Goal: Information Seeking & Learning: Compare options

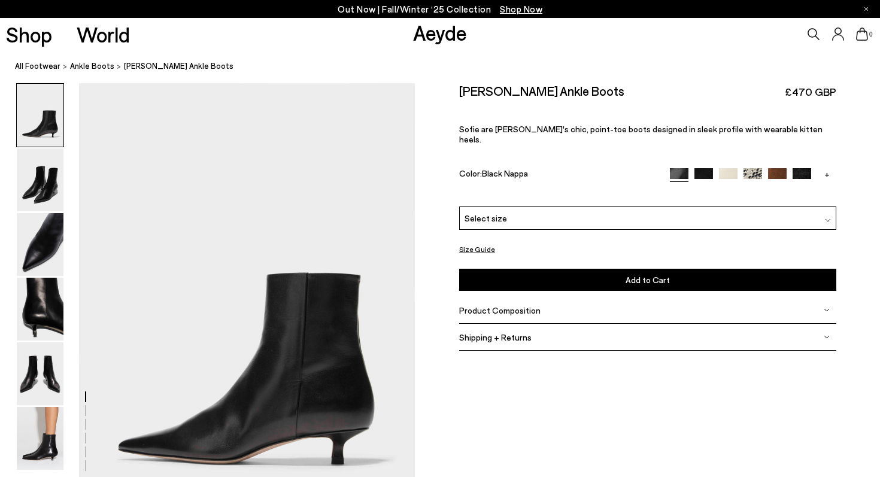
click at [547, 212] on div "Select size" at bounding box center [647, 217] width 377 height 23
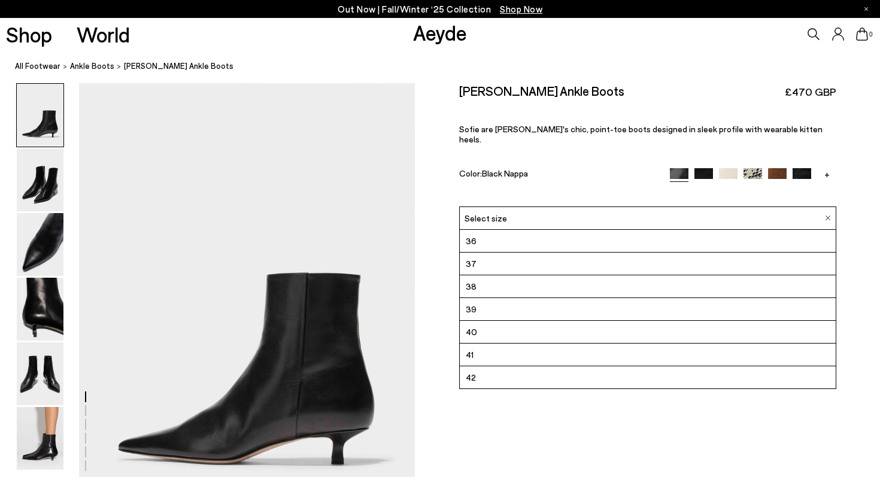
click at [478, 168] on div "Color: Black Nappa" at bounding box center [558, 175] width 198 height 14
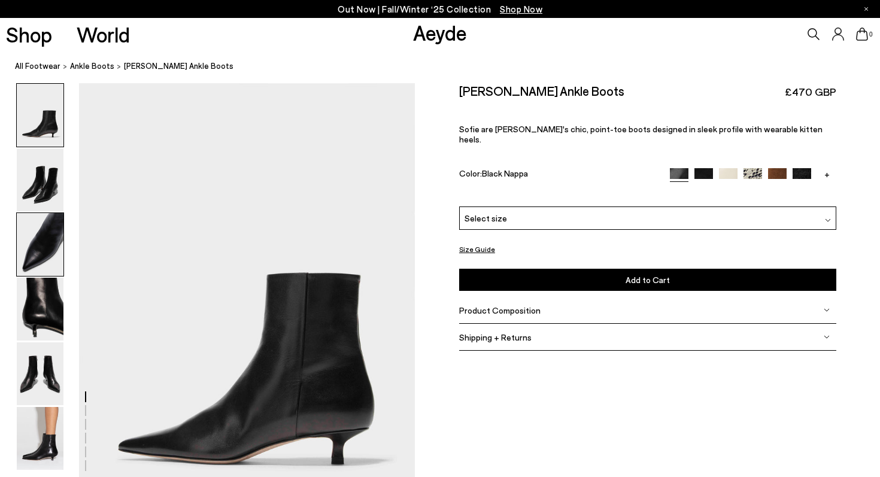
click at [38, 256] on img at bounding box center [40, 244] width 47 height 63
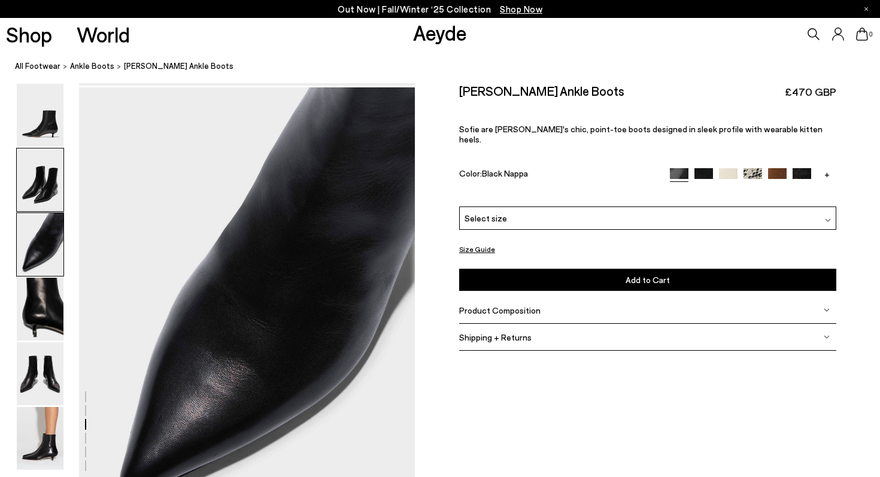
scroll to position [900, 0]
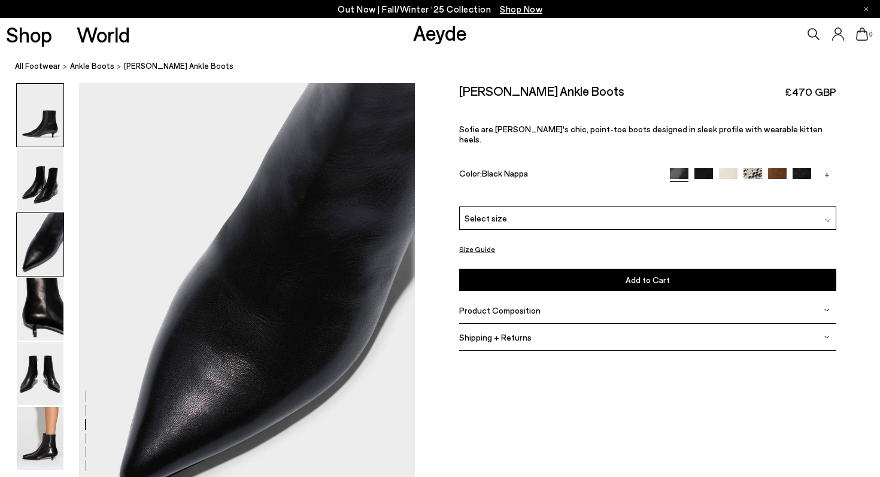
click at [50, 132] on img at bounding box center [40, 115] width 47 height 63
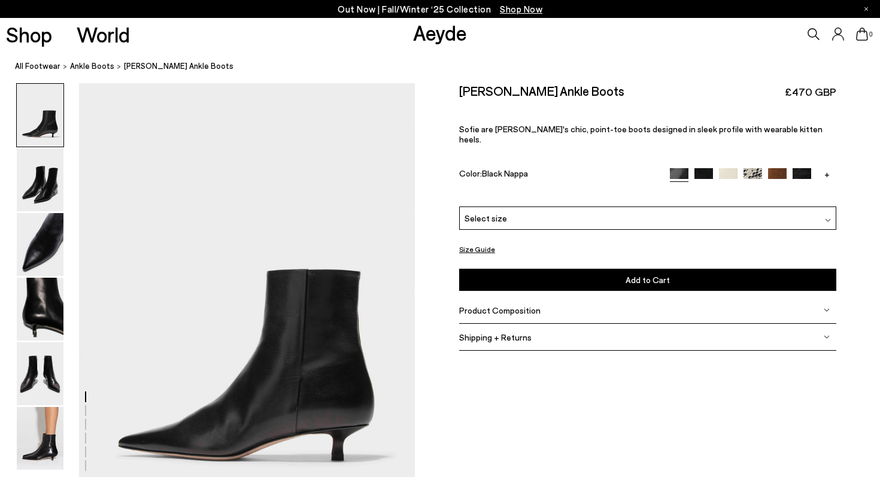
scroll to position [0, 0]
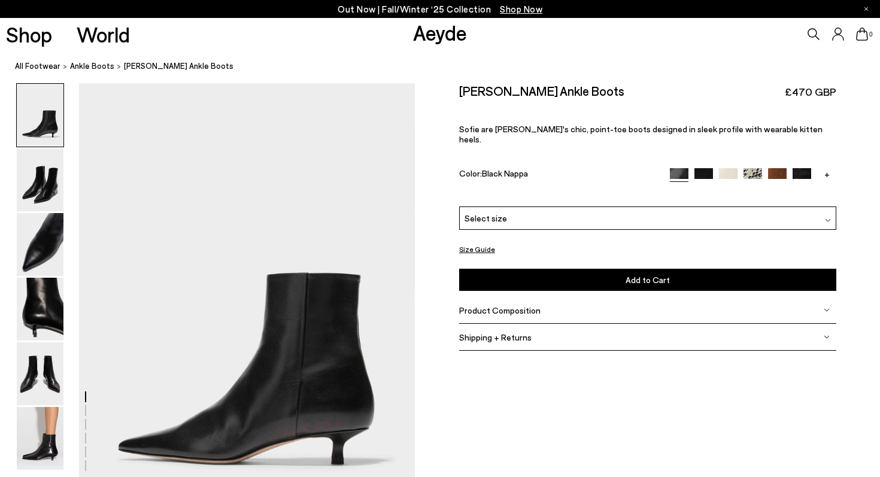
click at [537, 305] on div "Product Composition" at bounding box center [647, 310] width 377 height 27
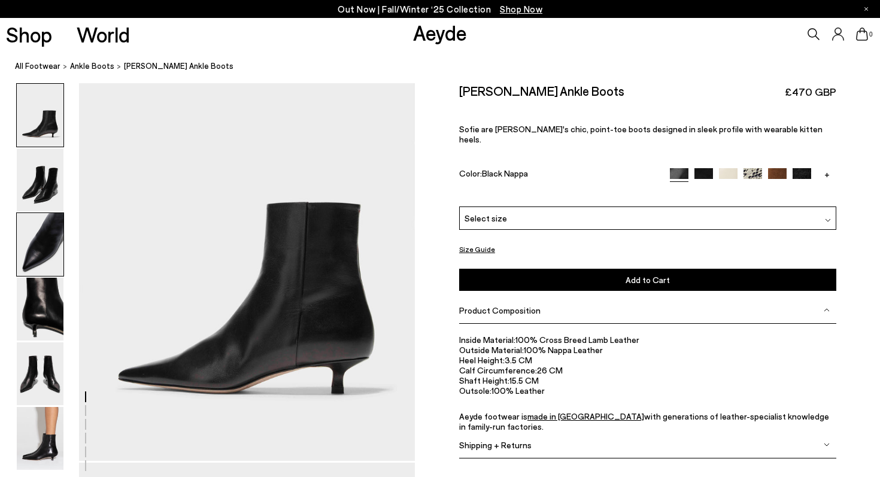
click at [17, 254] on img at bounding box center [40, 244] width 47 height 63
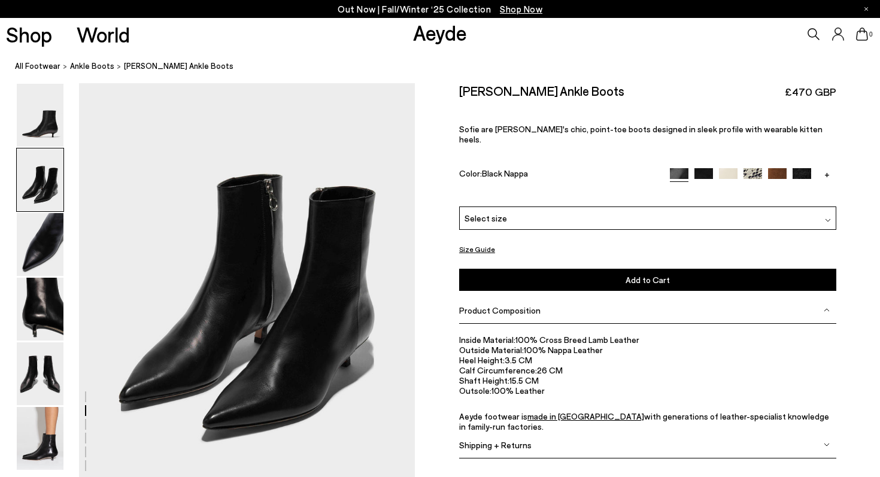
scroll to position [480, 0]
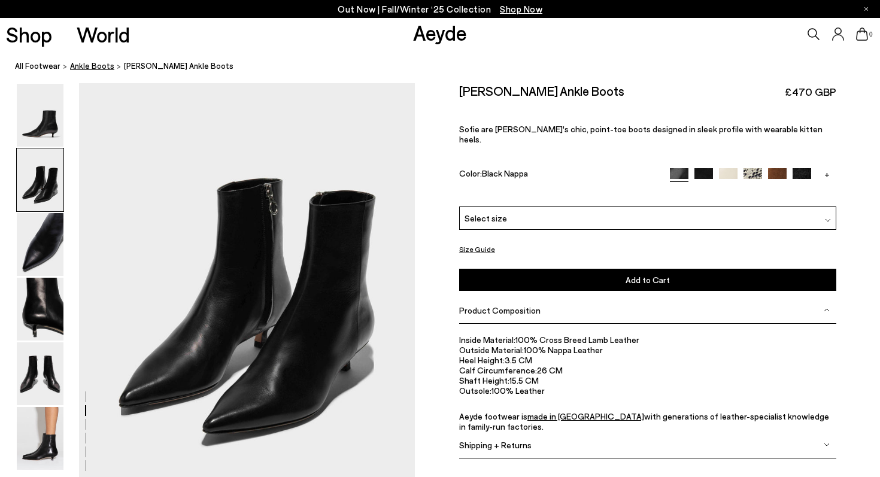
click at [92, 66] on span "ankle boots" at bounding box center [92, 66] width 44 height 10
click at [823, 168] on link "+" at bounding box center [826, 173] width 19 height 11
click at [827, 168] on img at bounding box center [826, 177] width 19 height 19
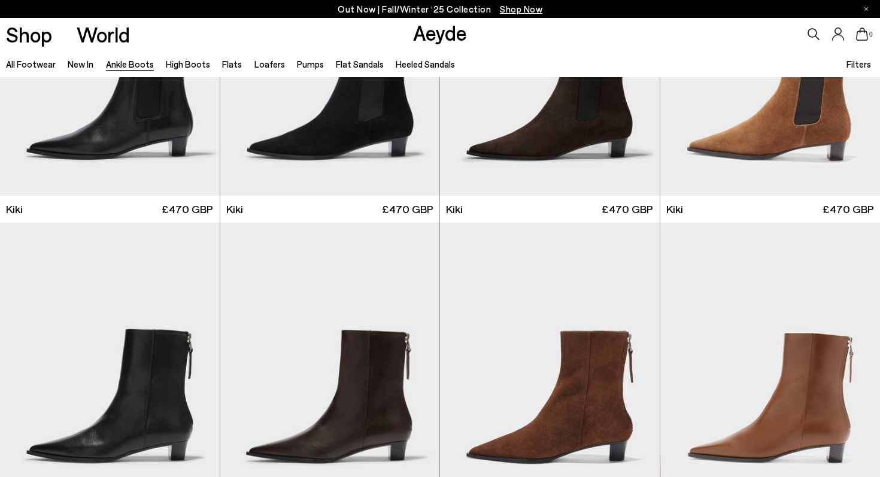
scroll to position [1781, 0]
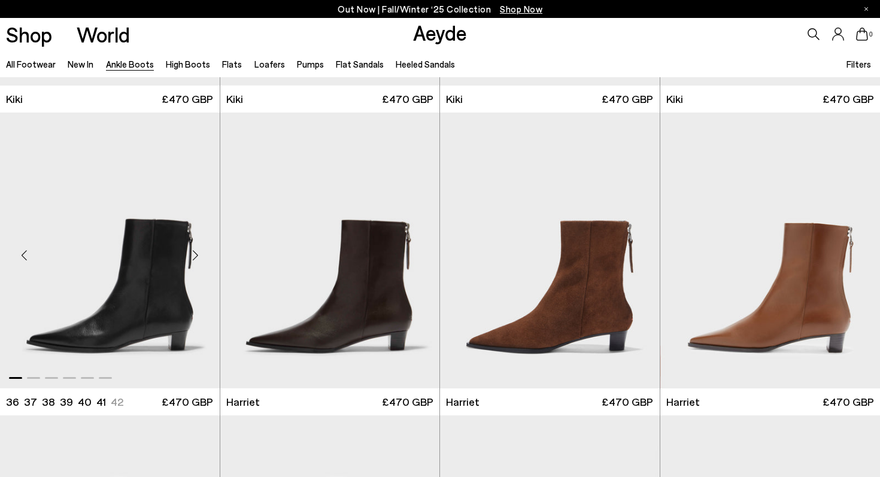
click at [118, 284] on img "1 / 6" at bounding box center [110, 250] width 220 height 276
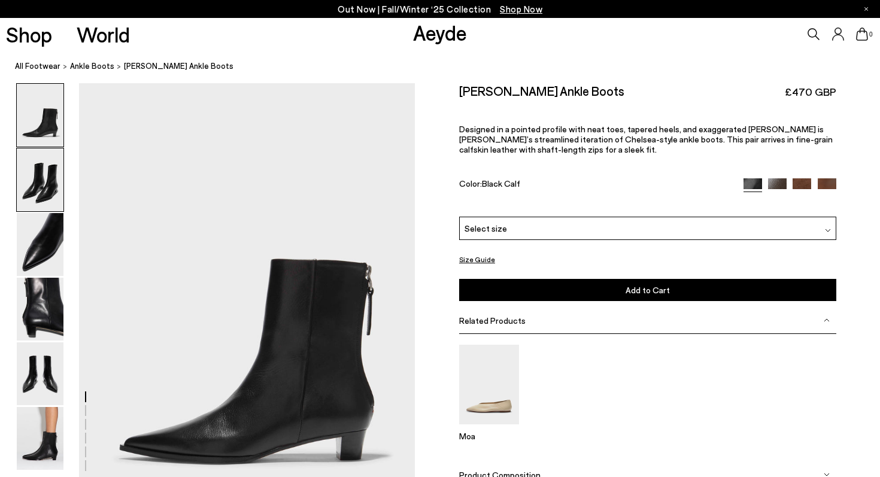
click at [36, 157] on img at bounding box center [40, 179] width 47 height 63
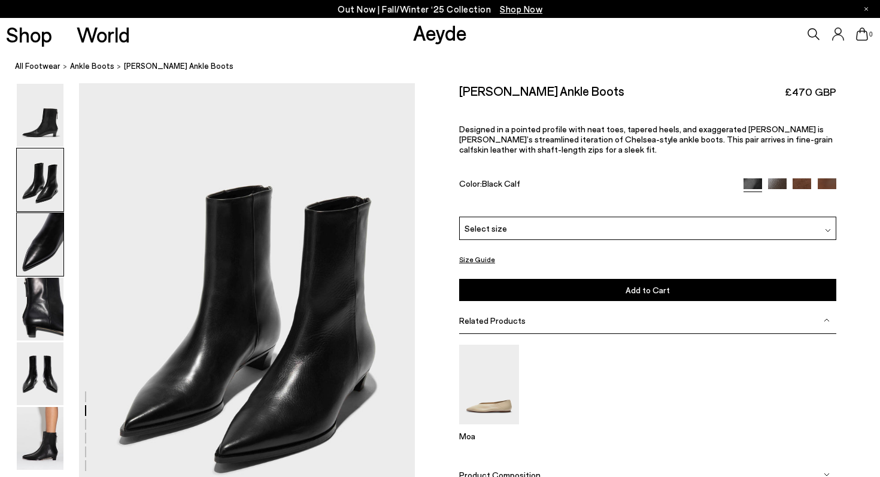
click at [48, 246] on img at bounding box center [40, 244] width 47 height 63
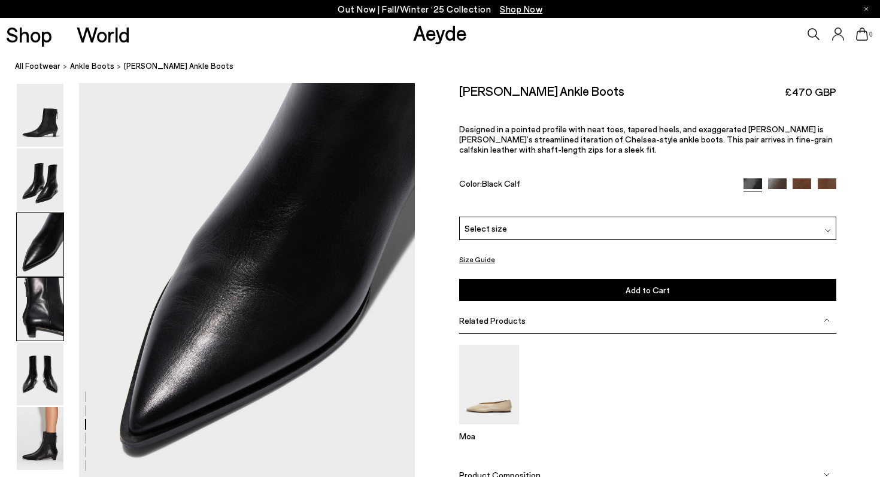
scroll to position [946, 0]
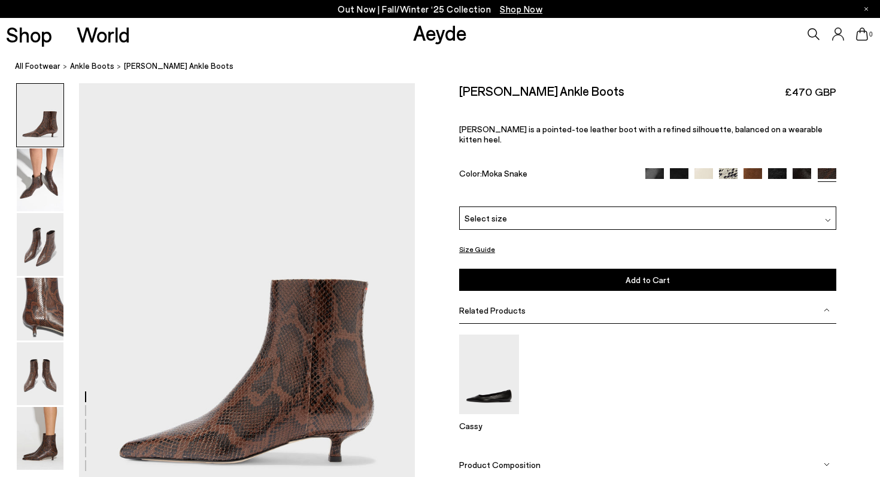
click at [805, 168] on img at bounding box center [801, 177] width 19 height 19
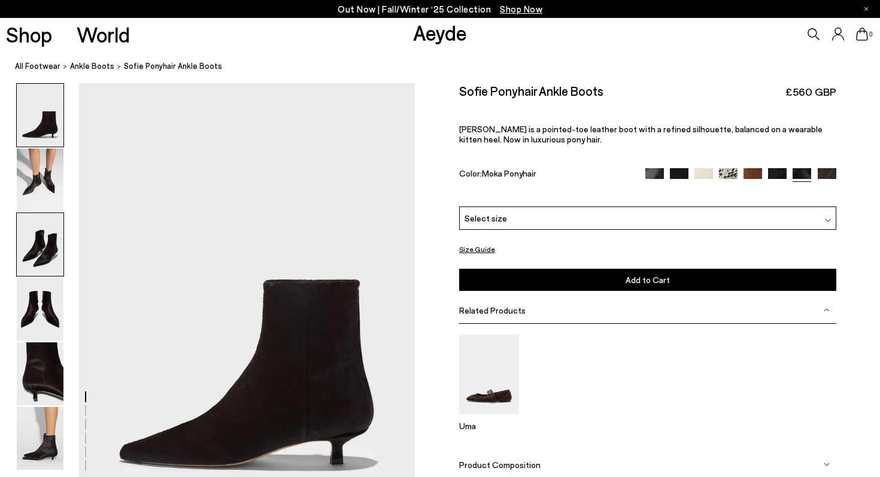
click at [25, 254] on img at bounding box center [40, 244] width 47 height 63
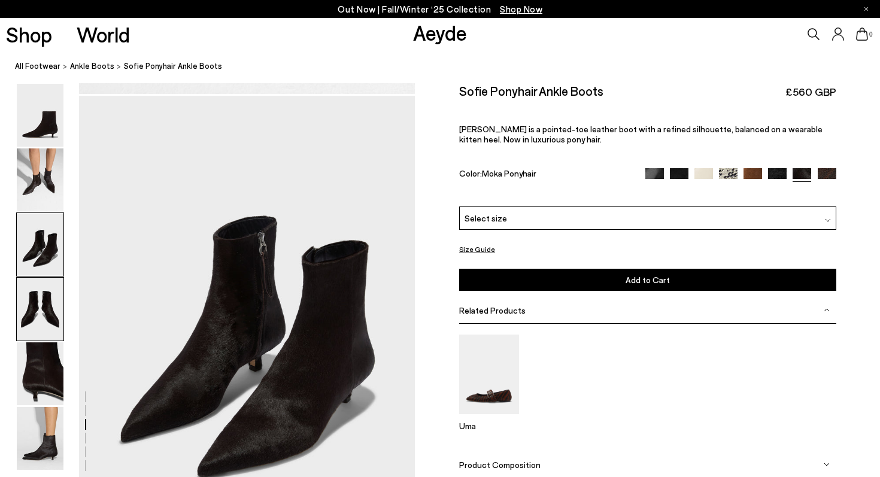
scroll to position [900, 0]
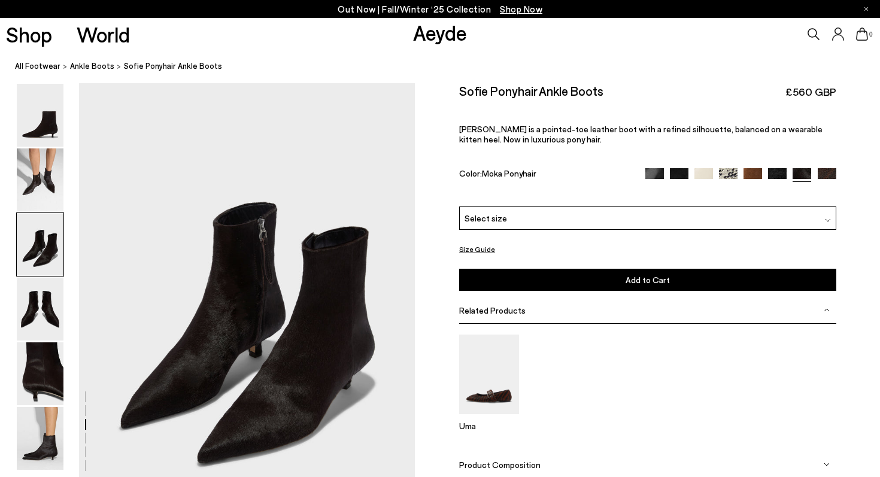
click at [776, 174] on img at bounding box center [777, 177] width 19 height 19
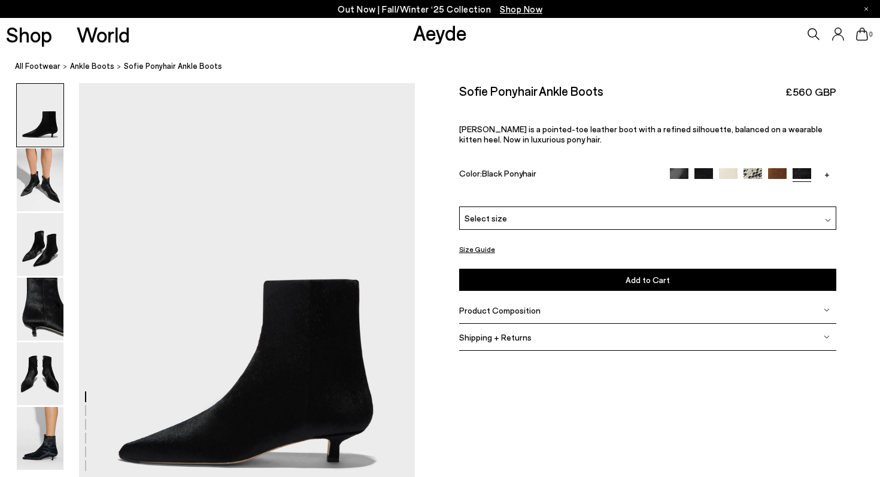
click at [753, 174] on img at bounding box center [752, 177] width 19 height 19
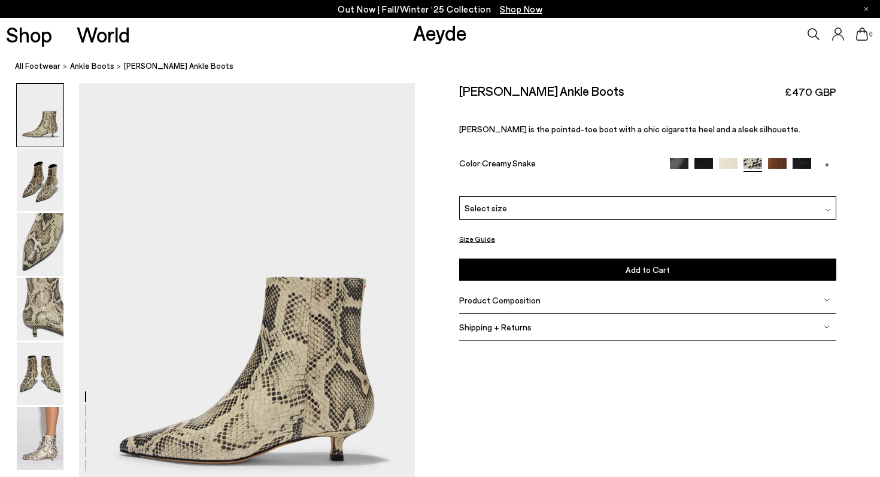
click at [680, 163] on img at bounding box center [679, 167] width 19 height 19
